Goal: Information Seeking & Learning: Ask a question

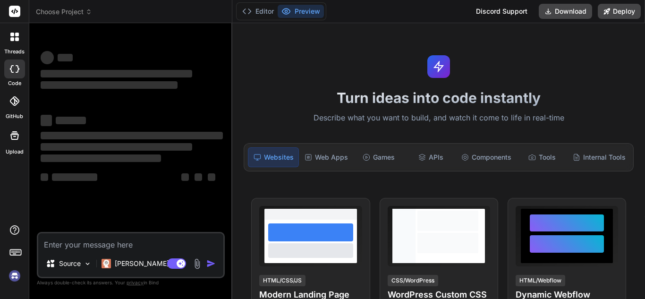
type textarea "x"
type textarea "annot truncate table 'df.ForecastType' because it is being referenced by a FORE…"
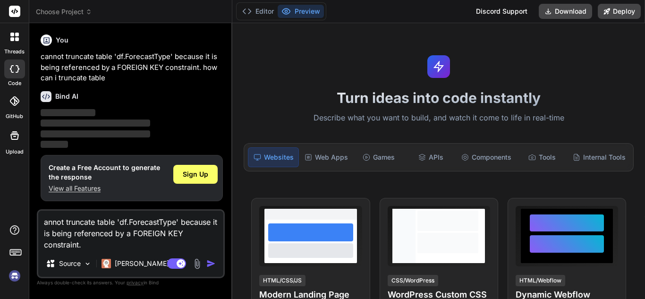
type textarea "x"
click at [43, 223] on textarea "annot truncate table 'df.ForecastType' because it is being referenced by a FORE…" at bounding box center [130, 231] width 185 height 40
type textarea "cannot truncate table 'df.ForecastType' because it is being referenced by a FOR…"
type textarea "x"
click at [208, 266] on img "button" at bounding box center [210, 263] width 9 height 9
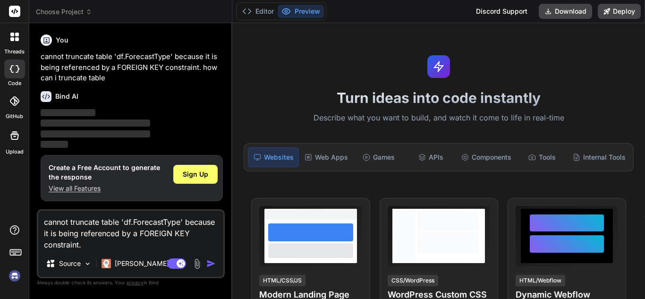
click at [208, 266] on img "button" at bounding box center [210, 263] width 9 height 9
click at [152, 245] on textarea "cannot truncate table 'df.ForecastType' because it is being referenced by a FOR…" at bounding box center [130, 231] width 185 height 40
type textarea "cannot truncate table 'df.ForecastType' because it is being referenced by a FOR…"
type textarea "x"
type textarea "cannot truncate table 'df.ForecastType' because it is being referenced by a FOR…"
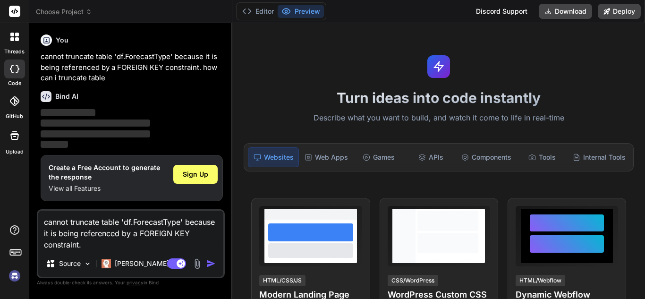
type textarea "x"
type textarea "cannot truncate table 'df.ForecastType' because it is being referenced by a FOR…"
type textarea "x"
type textarea "cannot truncate table 'df.ForecastType' because it is being referenced by a FOR…"
type textarea "x"
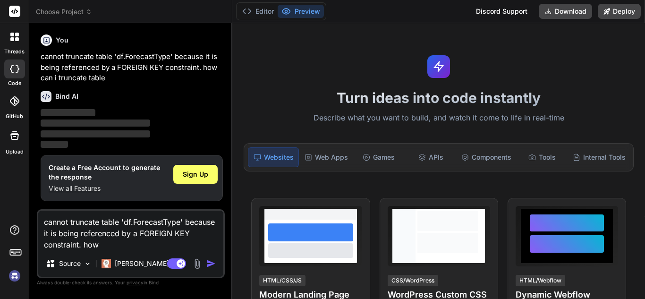
type textarea "cannot truncate table 'df.ForecastType' because it is being referenced by a FOR…"
type textarea "x"
type textarea "cannot truncate table 'df.ForecastType' because it is being referenced by a FOR…"
type textarea "x"
type textarea "cannot truncate table 'df.ForecastType' because it is being referenced by a FOR…"
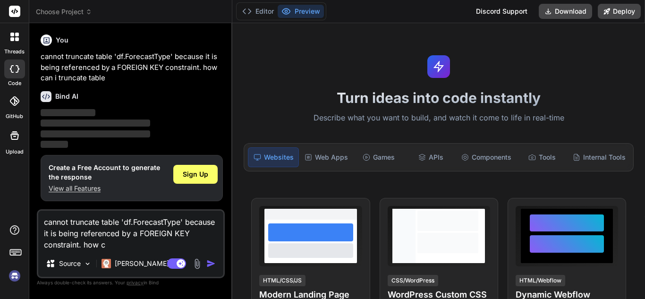
type textarea "x"
type textarea "cannot truncate table 'df.ForecastType' because it is being referenced by a FOR…"
type textarea "x"
type textarea "cannot truncate table 'df.ForecastType' because it is being referenced by a FOR…"
type textarea "x"
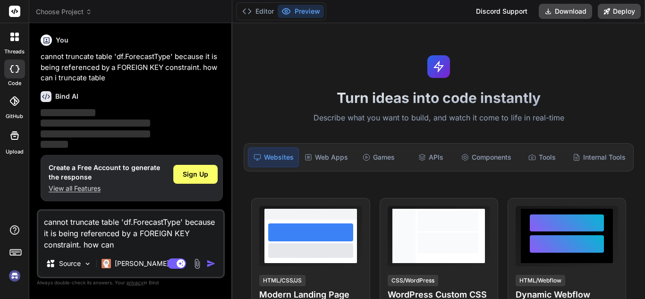
type textarea "cannot truncate table 'df.ForecastType' because it is being referenced by a FOR…"
type textarea "x"
type textarea "cannot truncate table 'df.ForecastType' because it is being referenced by a FOR…"
type textarea "x"
type textarea "cannot truncate table 'df.ForecastType' because it is being referenced by a FOR…"
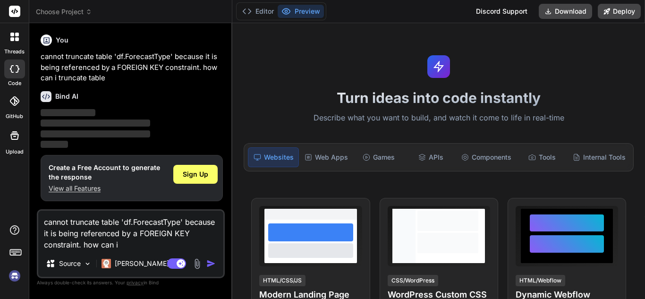
type textarea "x"
type textarea "cannot truncate table 'df.ForecastType' because it is being referenced by a FOR…"
type textarea "x"
type textarea "cannot truncate table 'df.ForecastType' because it is being referenced by a FOR…"
type textarea "x"
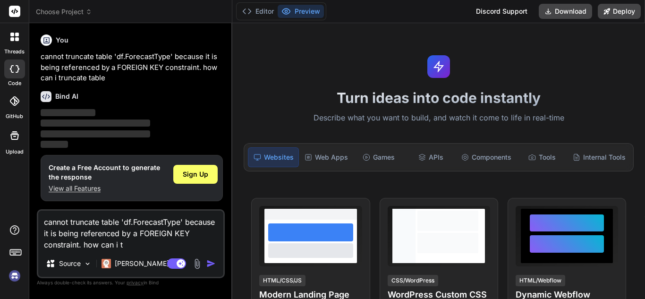
type textarea "cannot truncate table 'df.ForecastType' because it is being referenced by a FOR…"
type textarea "x"
type textarea "cannot truncate table 'df.ForecastType' because it is being referenced by a FOR…"
type textarea "x"
type textarea "cannot truncate table 'df.ForecastType' because it is being referenced by a FOR…"
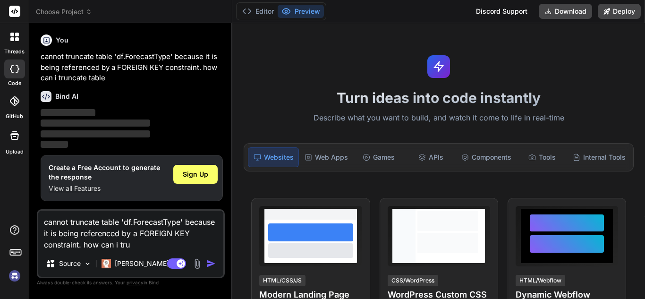
type textarea "x"
type textarea "cannot truncate table 'df.ForecastType' because it is being referenced by a FOR…"
type textarea "x"
type textarea "cannot truncate table 'df.ForecastType' because it is being referenced by a FOR…"
type textarea "x"
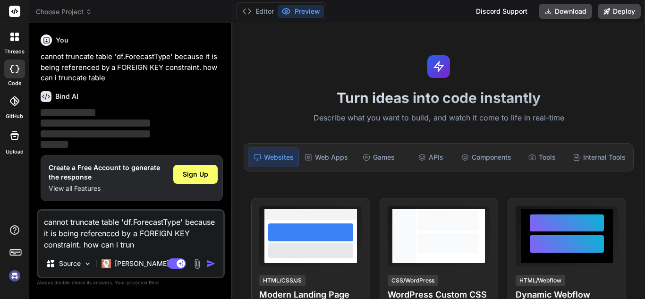
type textarea "cannot truncate table 'df.ForecastType' because it is being referenced by a FOR…"
type textarea "x"
type textarea "cannot truncate table 'df.ForecastType' because it is being referenced by a FOR…"
type textarea "x"
type textarea "cannot truncate table 'df.ForecastType' because it is being referenced by a FOR…"
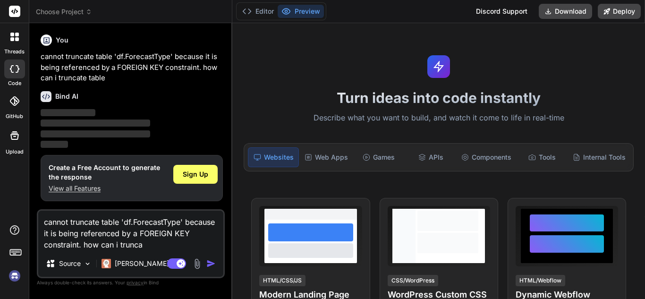
type textarea "x"
type textarea "cannot truncate table 'df.ForecastType' because it is being referenced by a FOR…"
type textarea "x"
type textarea "cannot truncate table 'df.ForecastType' because it is being referenced by a FOR…"
type textarea "x"
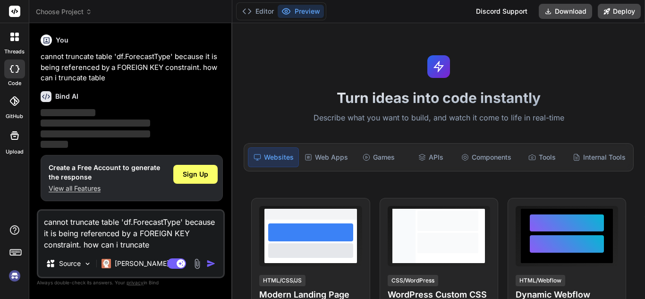
type textarea "cannot truncate table 'df.ForecastType' because it is being referenced by a FOR…"
type textarea "x"
type textarea "cannot truncate table 'df.ForecastType' because it is being referenced by a FOR…"
type textarea "x"
type textarea "cannot truncate table 'df.ForecastType' because it is being referenced by a FOR…"
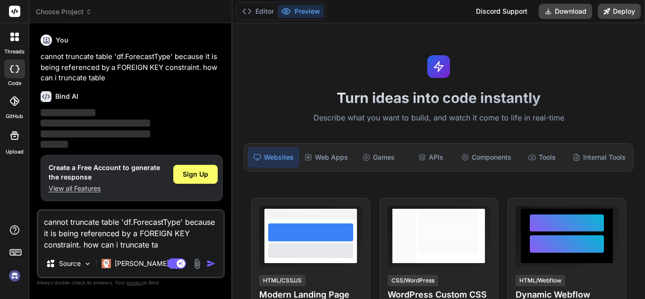
type textarea "x"
type textarea "cannot truncate table 'df.ForecastType' because it is being referenced by a FOR…"
type textarea "x"
type textarea "cannot truncate table 'df.ForecastType' because it is being referenced by a FOR…"
type textarea "x"
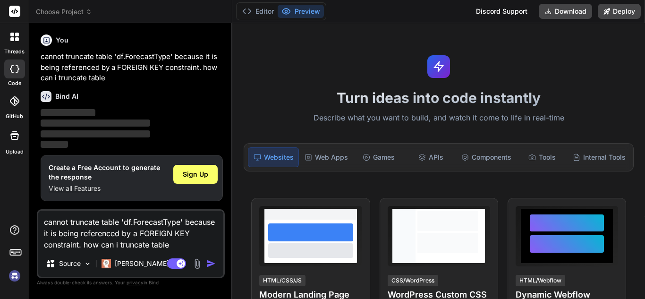
type textarea "cannot truncate table 'df.ForecastType' because it is being referenced by a FOR…"
type textarea "x"
type textarea "cannot truncate table 'df.ForecastType' because it is being referenced by a FOR…"
type textarea "x"
type textarea "cannot truncate table 'df.ForecastType' because it is being referenced by a FOR…"
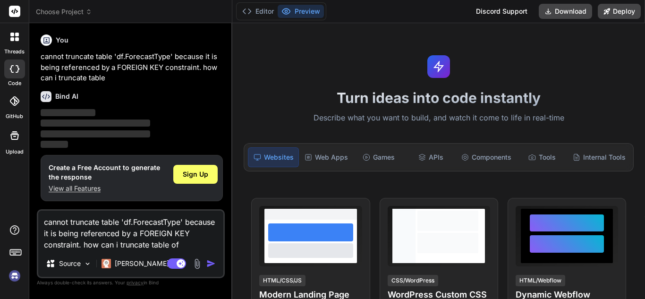
type textarea "x"
type textarea "cannot truncate table 'df.ForecastType' because it is being referenced by a FOR…"
type textarea "x"
type textarea "cannot truncate table 'df.ForecastType' because it is being referenced by a FOR…"
type textarea "x"
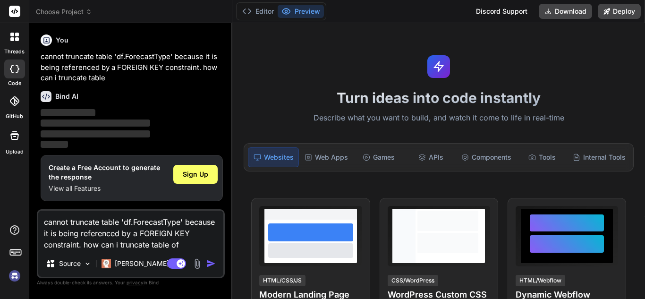
type textarea "cannot truncate table 'df.ForecastType' because it is being referenced by a FOR…"
type textarea "x"
type textarea "cannot truncate table 'df.ForecastType' because it is being referenced by a FOR…"
type textarea "x"
type textarea "cannot truncate table 'df.ForecastType' because it is being referenced by a FOR…"
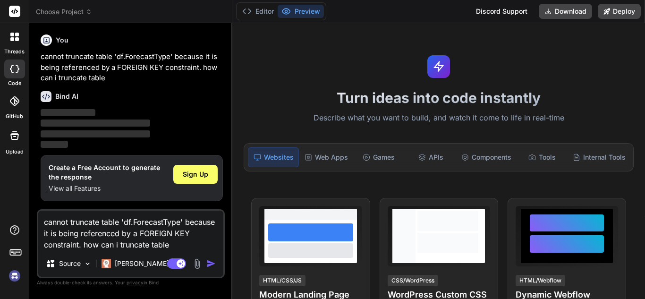
type textarea "x"
type textarea "cannot truncate table 'df.ForecastType' because it is being referenced by a FOR…"
type textarea "x"
type textarea "cannot truncate table 'df.ForecastType' because it is being referenced by a FOR…"
type textarea "x"
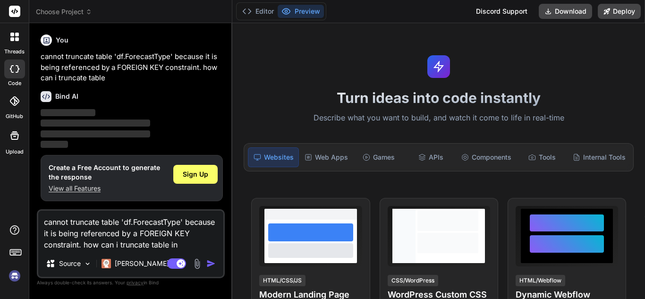
type textarea "cannot truncate table 'df.ForecastType' because it is being referenced by a FOR…"
type textarea "x"
type textarea "cannot truncate table 'df.ForecastType' because it is being referenced by a FOR…"
type textarea "x"
type textarea "cannot truncate table 'df.ForecastType' because it is being referenced by a FOR…"
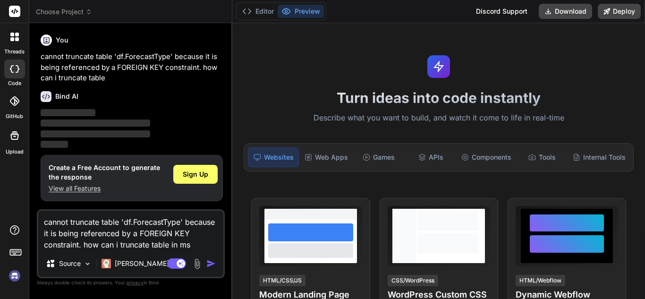
type textarea "x"
type textarea "cannot truncate table 'df.ForecastType' because it is being referenced by a FOR…"
type textarea "x"
type textarea "cannot truncate table 'df.ForecastType' because it is being referenced by a FOR…"
type textarea "x"
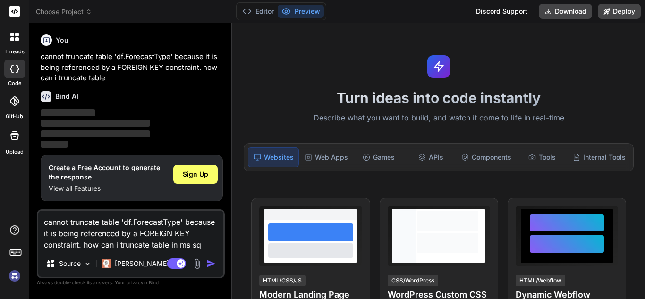
type textarea "cannot truncate table 'df.ForecastType' because it is being referenced by a FOR…"
type textarea "x"
type textarea "cannot truncate table 'df.ForecastType' because it is being referenced by a FOR…"
click at [217, 259] on button "button" at bounding box center [212, 263] width 13 height 9
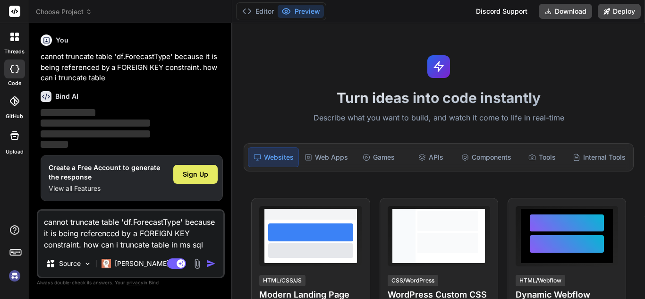
click at [199, 175] on span "Sign Up" at bounding box center [195, 174] width 25 height 9
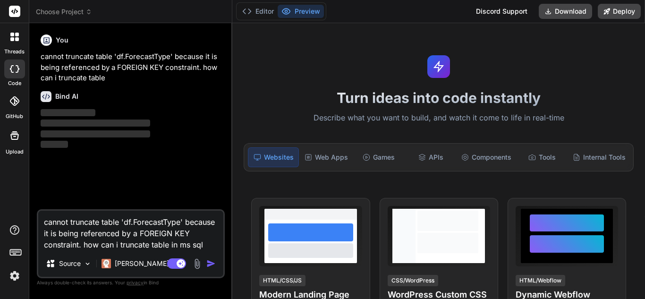
click at [210, 264] on img "button" at bounding box center [210, 263] width 9 height 9
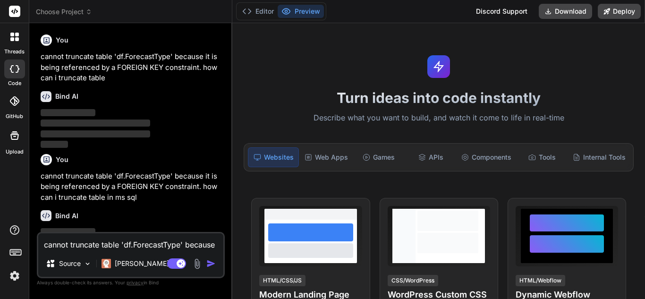
scroll to position [37, 0]
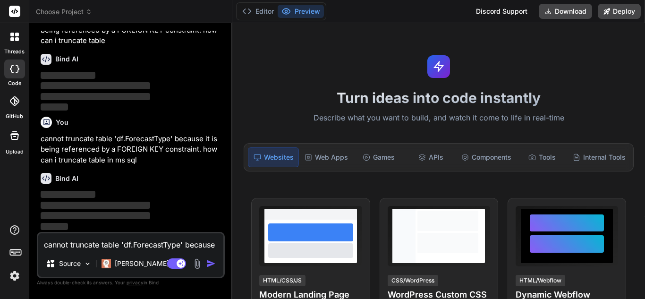
click at [182, 182] on div "Bind AI" at bounding box center [132, 178] width 182 height 11
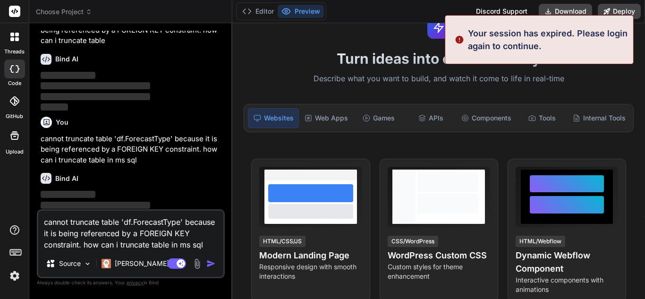
scroll to position [0, 0]
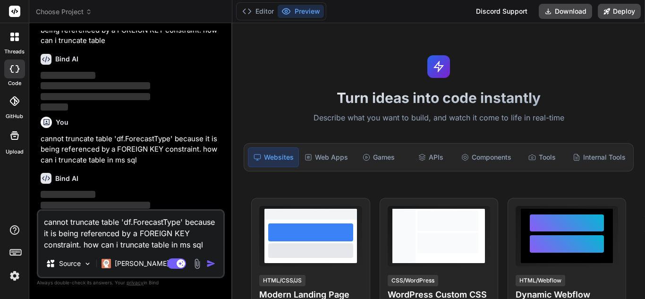
click at [209, 264] on img "button" at bounding box center [210, 263] width 9 height 9
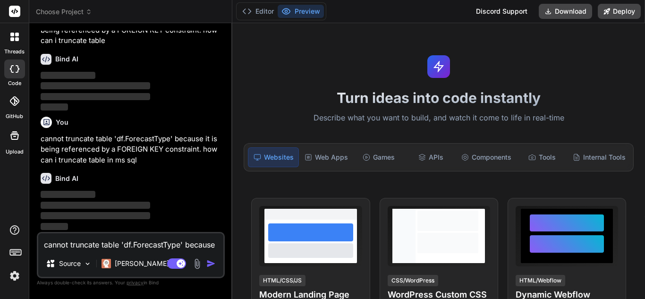
scroll to position [157, 0]
type textarea "x"
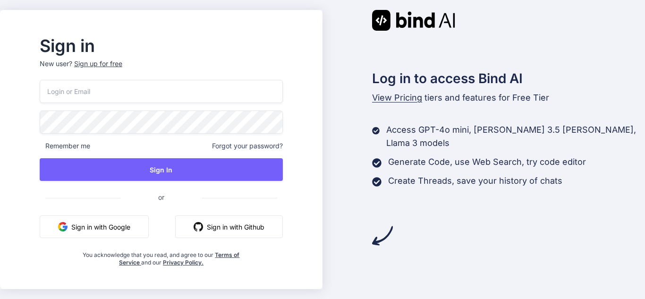
click at [112, 94] on input "email" at bounding box center [161, 91] width 243 height 23
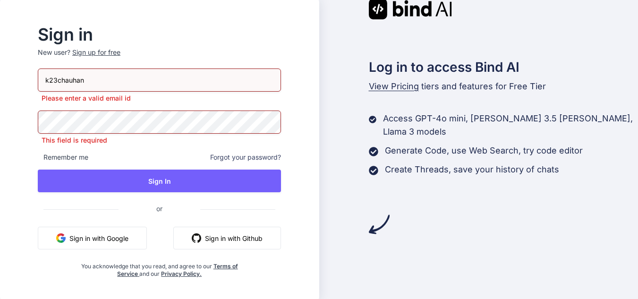
drag, startPoint x: 112, startPoint y: 94, endPoint x: 109, endPoint y: 86, distance: 8.2
click at [109, 86] on input "k23chauhan" at bounding box center [159, 79] width 243 height 23
type input "[EMAIL_ADDRESS][DOMAIN_NAME]"
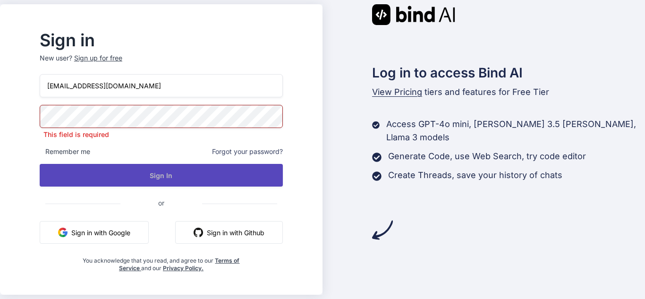
click at [121, 173] on button "Sign In" at bounding box center [161, 175] width 243 height 23
